Goal: Task Accomplishment & Management: Complete application form

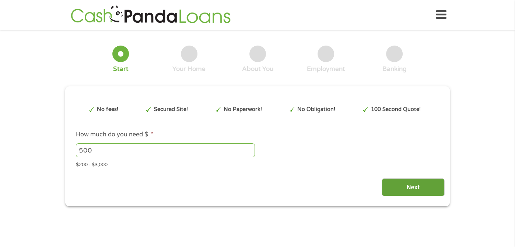
click at [396, 183] on input "Next" at bounding box center [412, 188] width 63 height 18
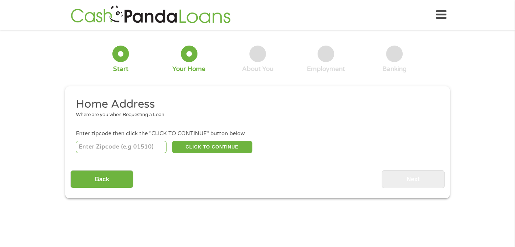
scroll to position [3, 3]
click at [161, 151] on input "number" at bounding box center [121, 147] width 91 height 13
type input "39630"
select select "[US_STATE]"
click at [210, 146] on button "CLICK TO CONTINUE" at bounding box center [212, 147] width 80 height 13
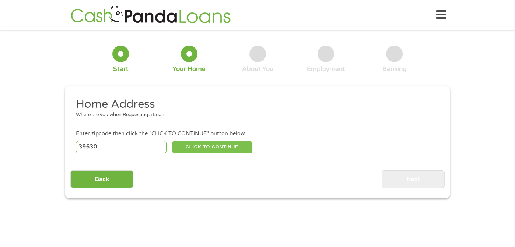
type input "39630"
type input "Bude"
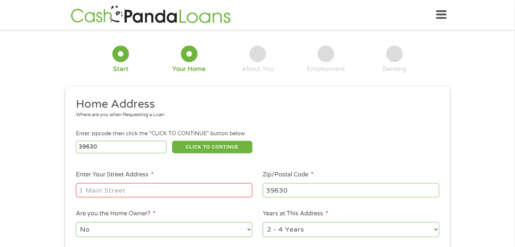
click at [206, 188] on input "Enter Your Street Address *" at bounding box center [164, 190] width 176 height 14
type input "[STREET_ADDRESS][PERSON_NAME] se"
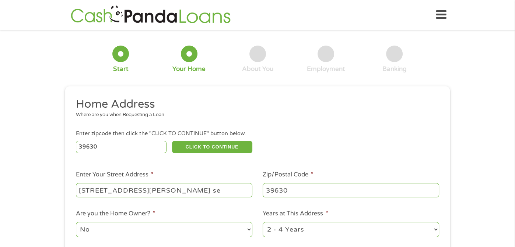
click at [167, 222] on div "No Yes" at bounding box center [164, 230] width 176 height 18
click at [167, 220] on li "Are you the Home Owner? * No Yes" at bounding box center [163, 223] width 187 height 29
click at [169, 233] on select "No Yes" at bounding box center [164, 229] width 176 height 15
select select "yes"
click at [76, 223] on select "No Yes" at bounding box center [164, 229] width 176 height 15
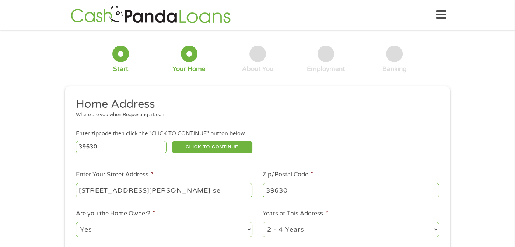
click at [295, 227] on select "1 Year or less 1 - 2 Years 2 - 4 Years Over 4 Years" at bounding box center [350, 229] width 176 height 15
click at [272, 180] on li "Zip/Postal Code * 39630" at bounding box center [350, 184] width 187 height 28
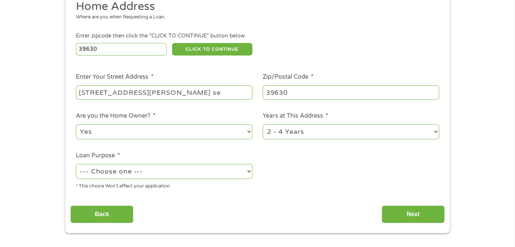
scroll to position [110, 0]
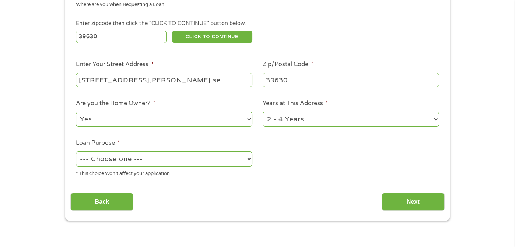
click at [298, 117] on select "1 Year or less 1 - 2 Years 2 - 4 Years Over 4 Years" at bounding box center [350, 119] width 176 height 15
select select "24months"
click at [262, 113] on select "1 Year or less 1 - 2 Years 2 - 4 Years Over 4 Years" at bounding box center [350, 119] width 176 height 15
click at [217, 161] on select "--- Choose one --- Pay Bills Debt Consolidation Home Improvement Major Purchase…" at bounding box center [164, 159] width 176 height 15
select select "other"
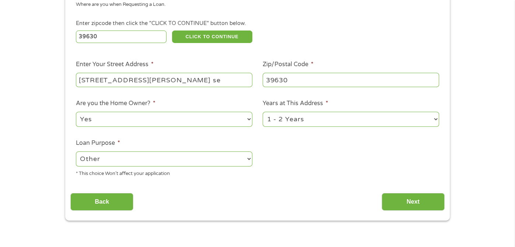
click at [76, 152] on select "--- Choose one --- Pay Bills Debt Consolidation Home Improvement Major Purchase…" at bounding box center [164, 159] width 176 height 15
click at [408, 204] on input "Next" at bounding box center [412, 202] width 63 height 18
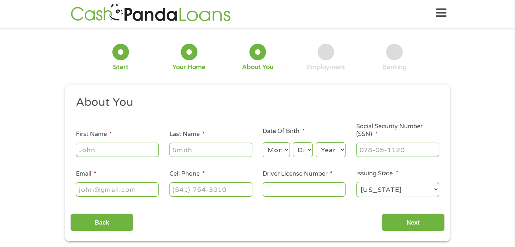
scroll to position [0, 0]
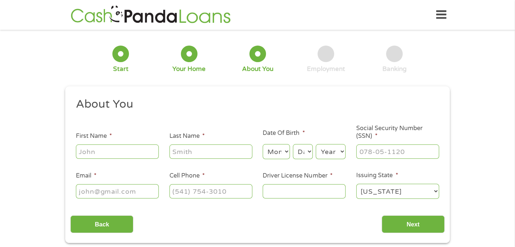
click at [151, 137] on li "First Name *" at bounding box center [116, 146] width 93 height 28
click at [152, 142] on li "First Name *" at bounding box center [116, 146] width 93 height 28
type input "[PERSON_NAME]"
type input "[EMAIL_ADDRESS][DOMAIN_NAME]"
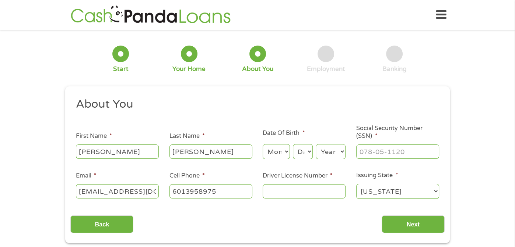
type input "[PHONE_NUMBER]"
click at [278, 152] on select "Month 1 2 3 4 5 6 7 8 9 10 11 12" at bounding box center [275, 151] width 27 height 15
select select "11"
click at [262, 145] on select "Month 1 2 3 4 5 6 7 8 9 10 11 12" at bounding box center [275, 151] width 27 height 15
click at [300, 151] on select "Day 1 2 3 4 5 6 7 8 9 10 11 12 13 14 15 16 17 18 19 20 21 22 23 24 25 26 27 28 …" at bounding box center [303, 151] width 20 height 15
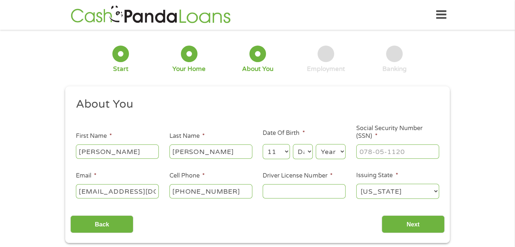
select select "20"
click at [293, 145] on select "Day 1 2 3 4 5 6 7 8 9 10 11 12 13 14 15 16 17 18 19 20 21 22 23 24 25 26 27 28 …" at bounding box center [303, 151] width 20 height 15
click at [328, 152] on select "Year [DATE] 2006 2005 2004 2003 2002 2001 2000 1999 1998 1997 1996 1995 1994 19…" at bounding box center [330, 151] width 30 height 15
select select "1971"
click at [315, 145] on select "Year [DATE] 2006 2005 2004 2003 2002 2001 2000 1999 1998 1997 1996 1995 1994 19…" at bounding box center [330, 151] width 30 height 15
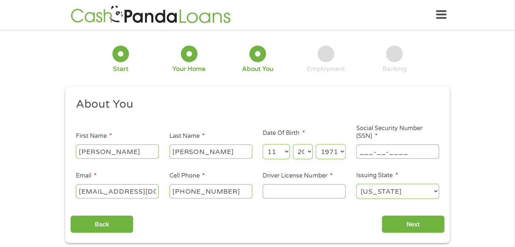
click at [379, 154] on input "___-__-____" at bounding box center [397, 152] width 83 height 14
type input "257-47-1037"
click at [290, 191] on input "Driver License Number *" at bounding box center [303, 191] width 83 height 14
type input "800619315"
click at [416, 221] on input "Next" at bounding box center [412, 225] width 63 height 18
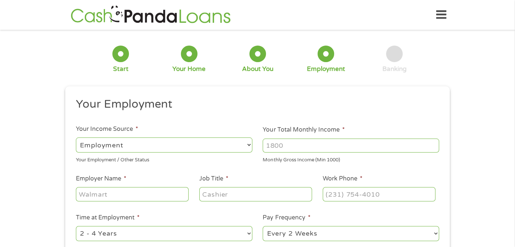
scroll to position [3, 3]
click at [213, 145] on select "--- Choose one --- Employment [DEMOGRAPHIC_DATA] Benefits" at bounding box center [164, 145] width 176 height 15
select select "benefits"
click at [76, 138] on select "--- Choose one --- Employment [DEMOGRAPHIC_DATA] Benefits" at bounding box center [164, 145] width 176 height 15
type input "Other"
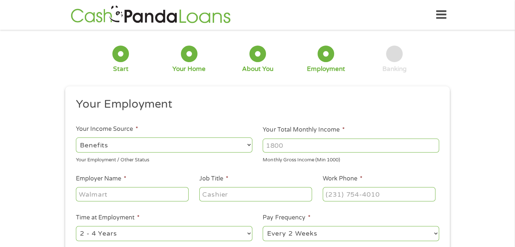
type input "[PHONE_NUMBER]"
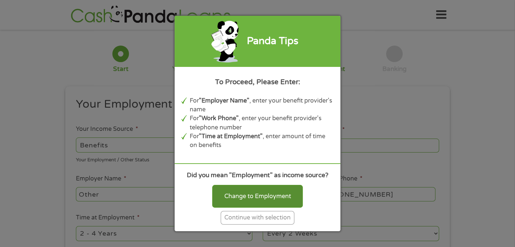
click at [279, 193] on div "Change to Employment" at bounding box center [257, 196] width 91 height 23
select select "fullTime"
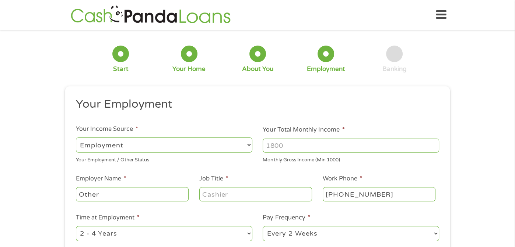
click at [299, 145] on input "Your Total Monthly Income *" at bounding box center [350, 146] width 176 height 14
type input "1303"
click at [162, 193] on input "Other" at bounding box center [132, 194] width 113 height 14
type input "O"
type input "social security disability"
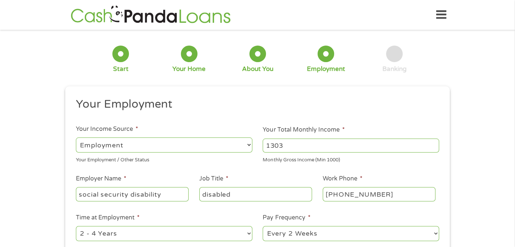
type input "disabled"
select select "monthly"
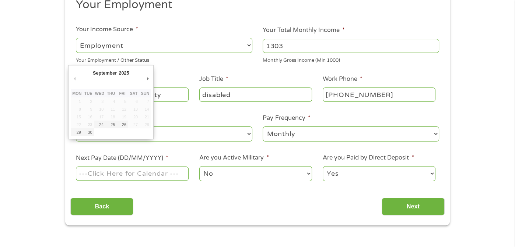
scroll to position [150, 0]
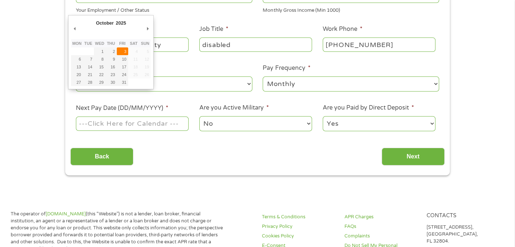
type input "[DATE]"
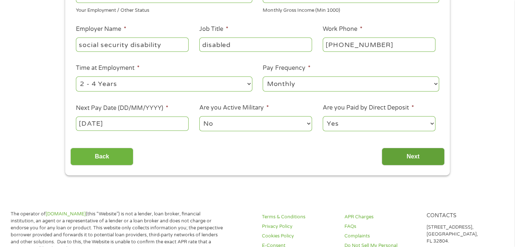
click at [420, 156] on input "Next" at bounding box center [412, 157] width 63 height 18
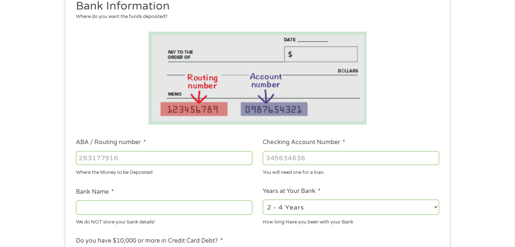
scroll to position [147, 0]
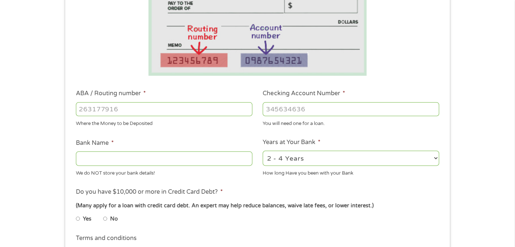
click at [203, 109] on input "ABA / Routing number *" at bounding box center [164, 109] width 176 height 14
type input "0"
type input "065303124"
type input "PIKE NATIONAL BANK"
type input "065303124"
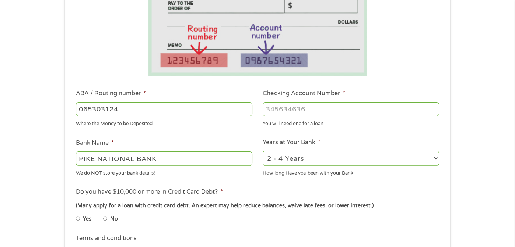
click at [291, 112] on input "Checking Account Number *" at bounding box center [350, 109] width 176 height 14
type input "1426788"
click at [106, 218] on input "No" at bounding box center [105, 219] width 4 height 12
radio input "true"
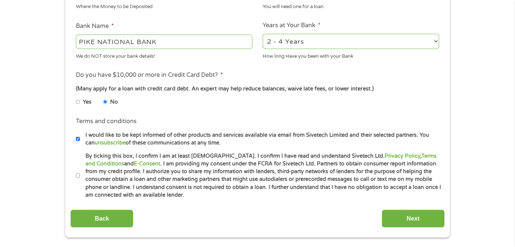
scroll to position [294, 0]
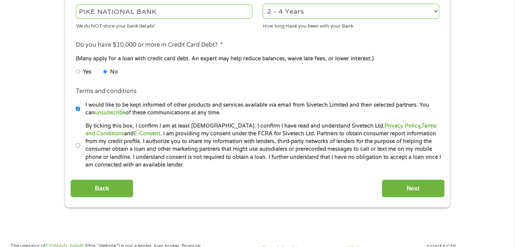
click at [78, 145] on input "By ticking this box, I confirm I am at least [DEMOGRAPHIC_DATA]. I confirm I ha…" at bounding box center [78, 146] width 4 height 12
checkbox input "true"
click at [413, 182] on input "Next" at bounding box center [412, 189] width 63 height 18
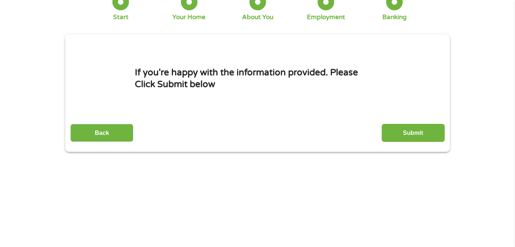
scroll to position [0, 0]
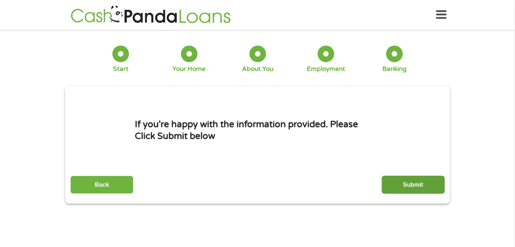
click at [413, 180] on input "Submit" at bounding box center [412, 185] width 63 height 18
